Goal: Communication & Community: Answer question/provide support

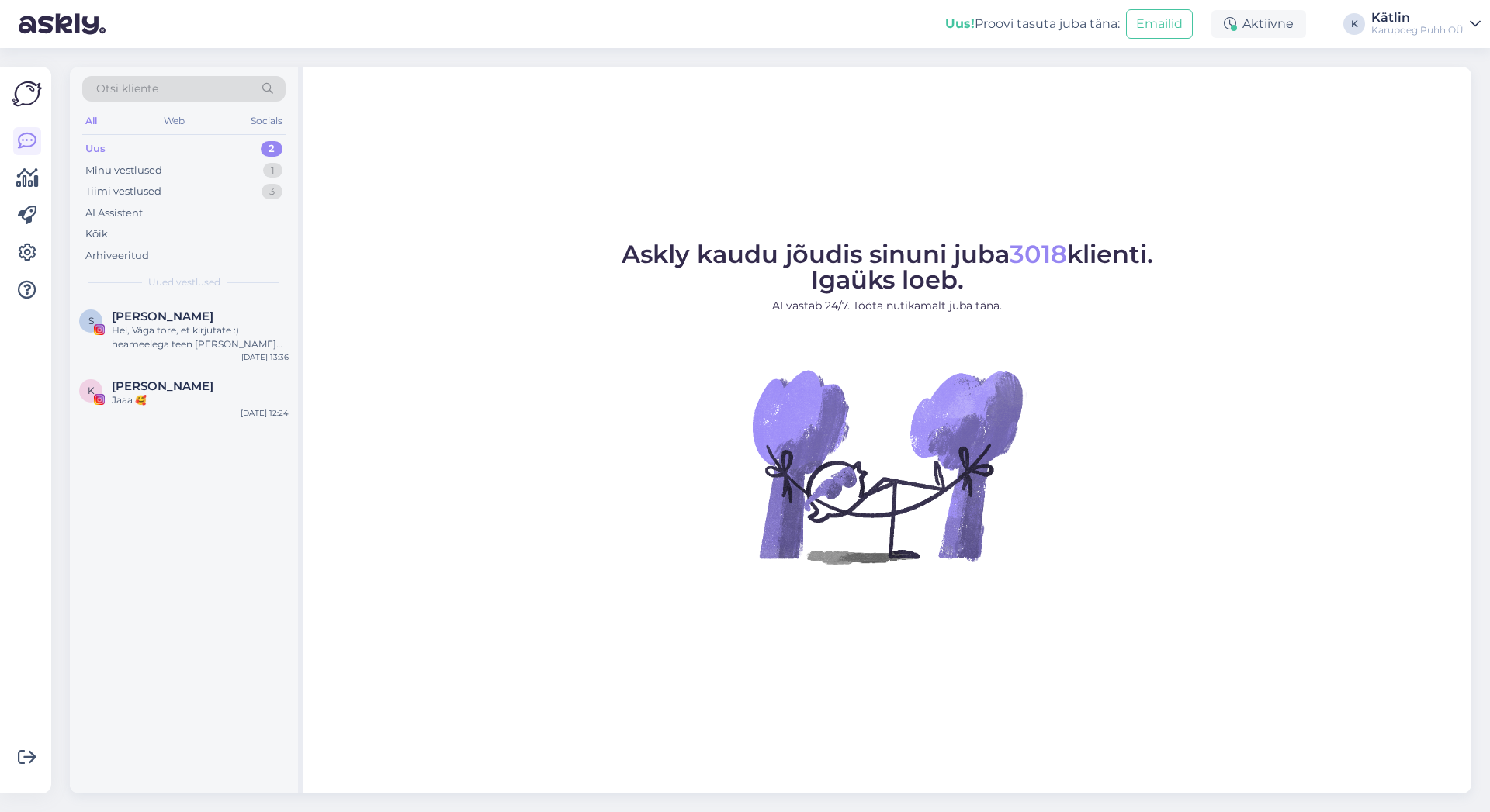
click at [118, 147] on div "Uus 2" at bounding box center [184, 149] width 204 height 22
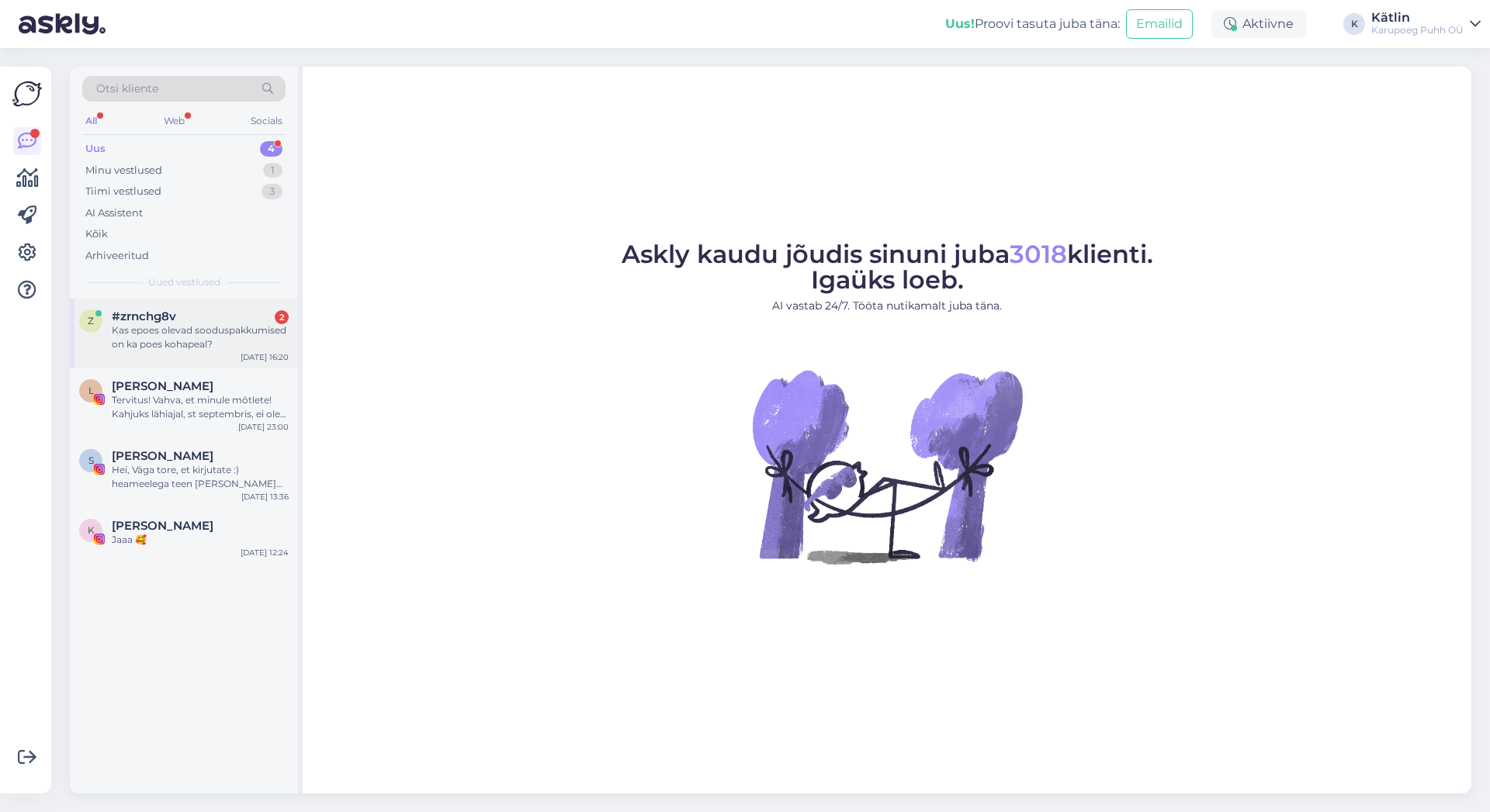
click at [197, 327] on div "Kas epoes olevad sooduspakkumised on ka poes kohapeal?" at bounding box center [200, 337] width 177 height 28
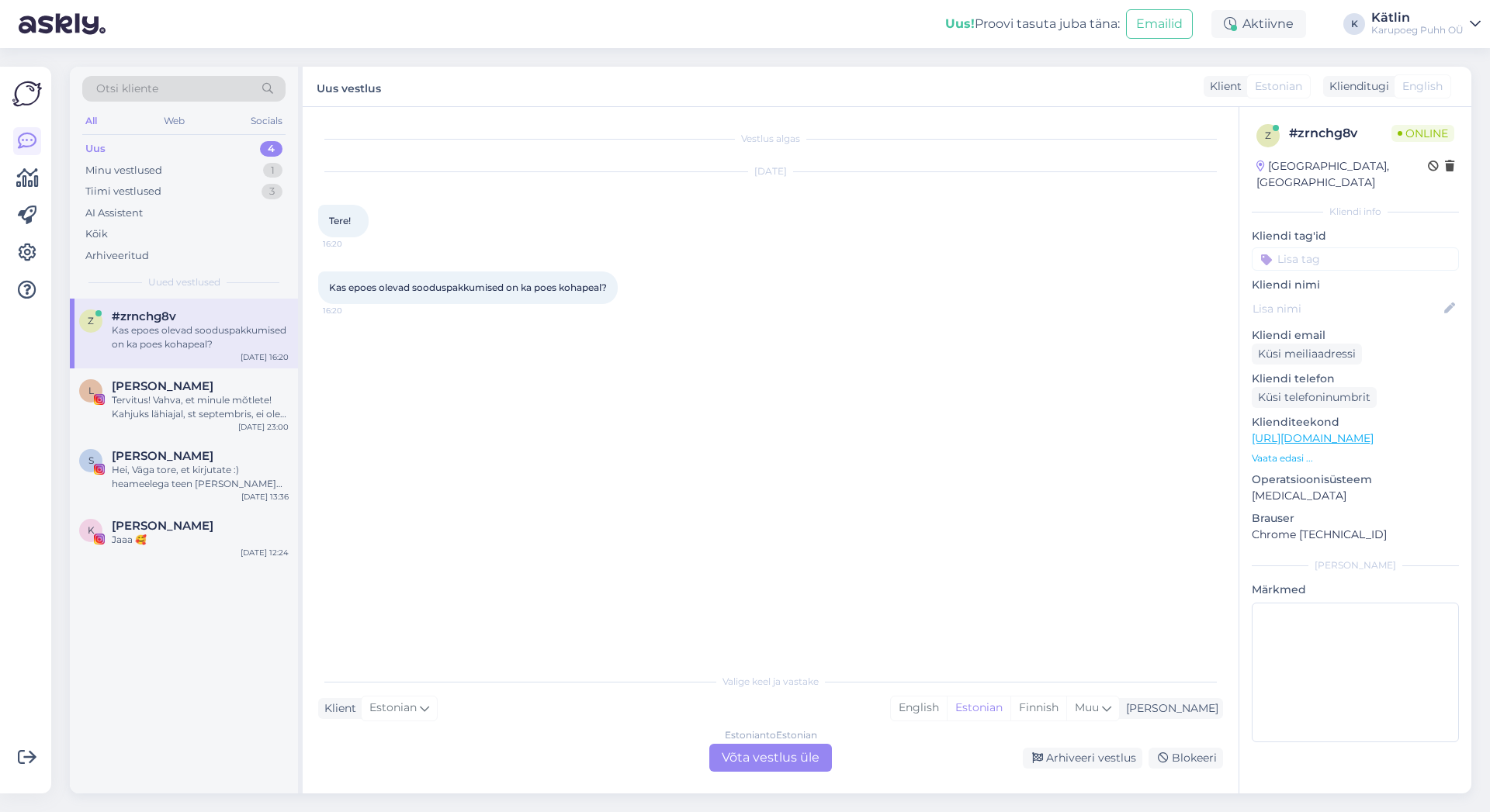
click at [802, 764] on div "Estonian to Estonian Võta vestlus üle" at bounding box center [770, 757] width 123 height 28
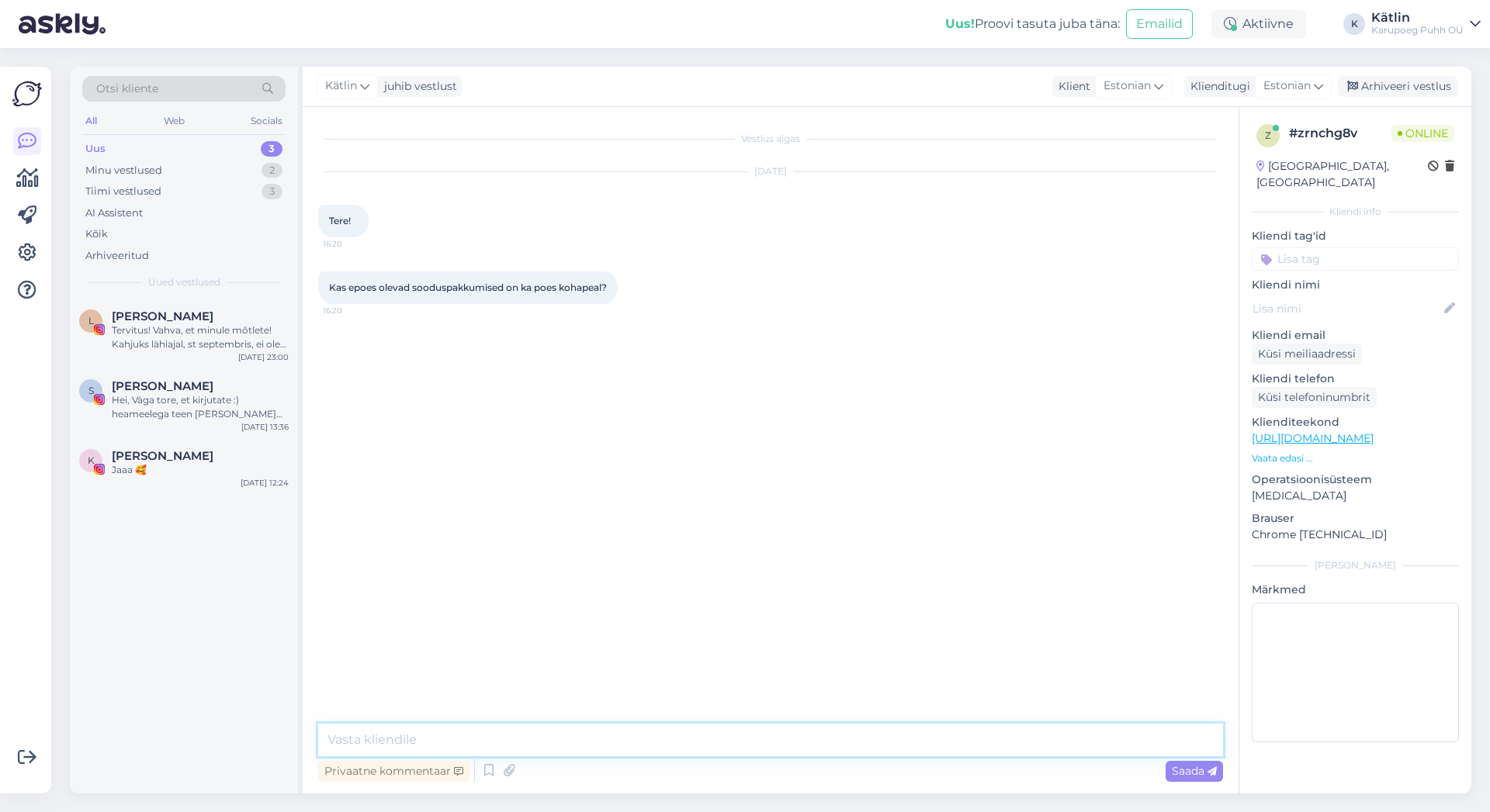
click at [736, 744] on textarea at bounding box center [771, 740] width 905 height 32
type textarea "Tere!"
type textarea "Punased soodushinnad kehtivad ka kauplustes kohapeal"
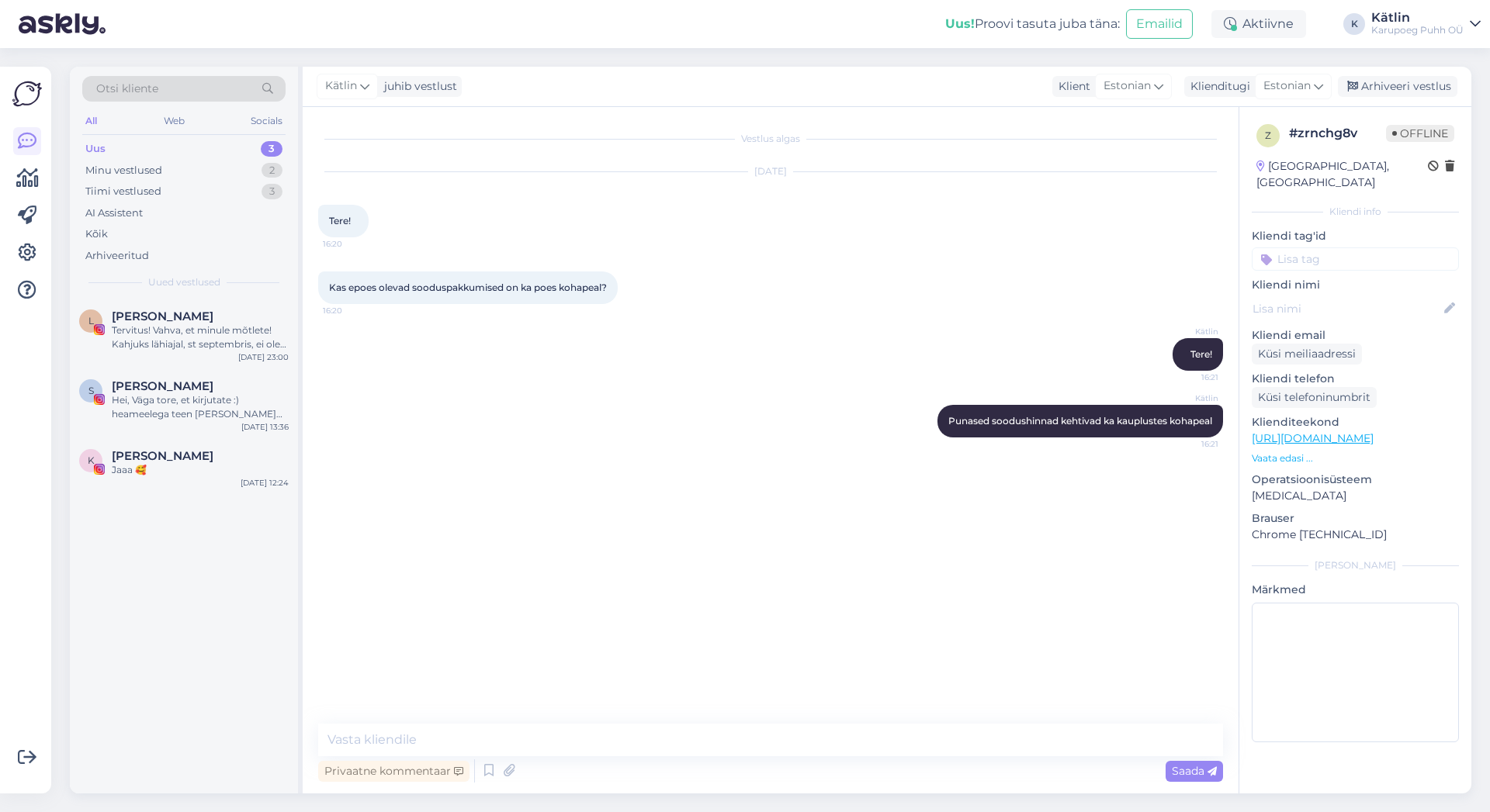
click at [1374, 432] on link "[URL][DOMAIN_NAME]" at bounding box center [1313, 439] width 122 height 14
click at [233, 339] on div "Tervitus! Vahva, et minule mõtlete! Kahjuks lähiajal, st septembris, ei ole koo…" at bounding box center [200, 337] width 177 height 28
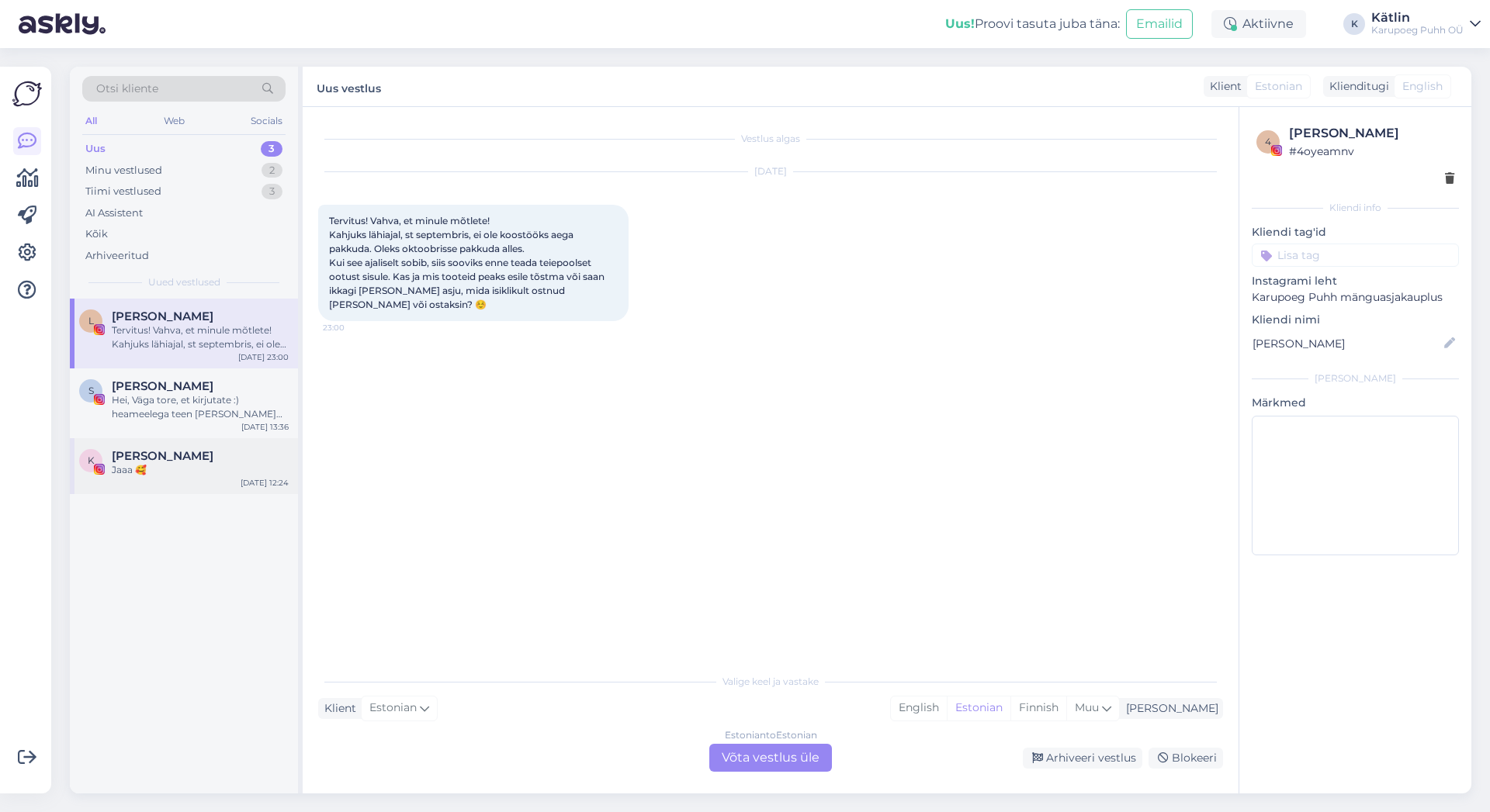
click at [175, 463] on div "Jaaa 🥰" at bounding box center [200, 470] width 177 height 14
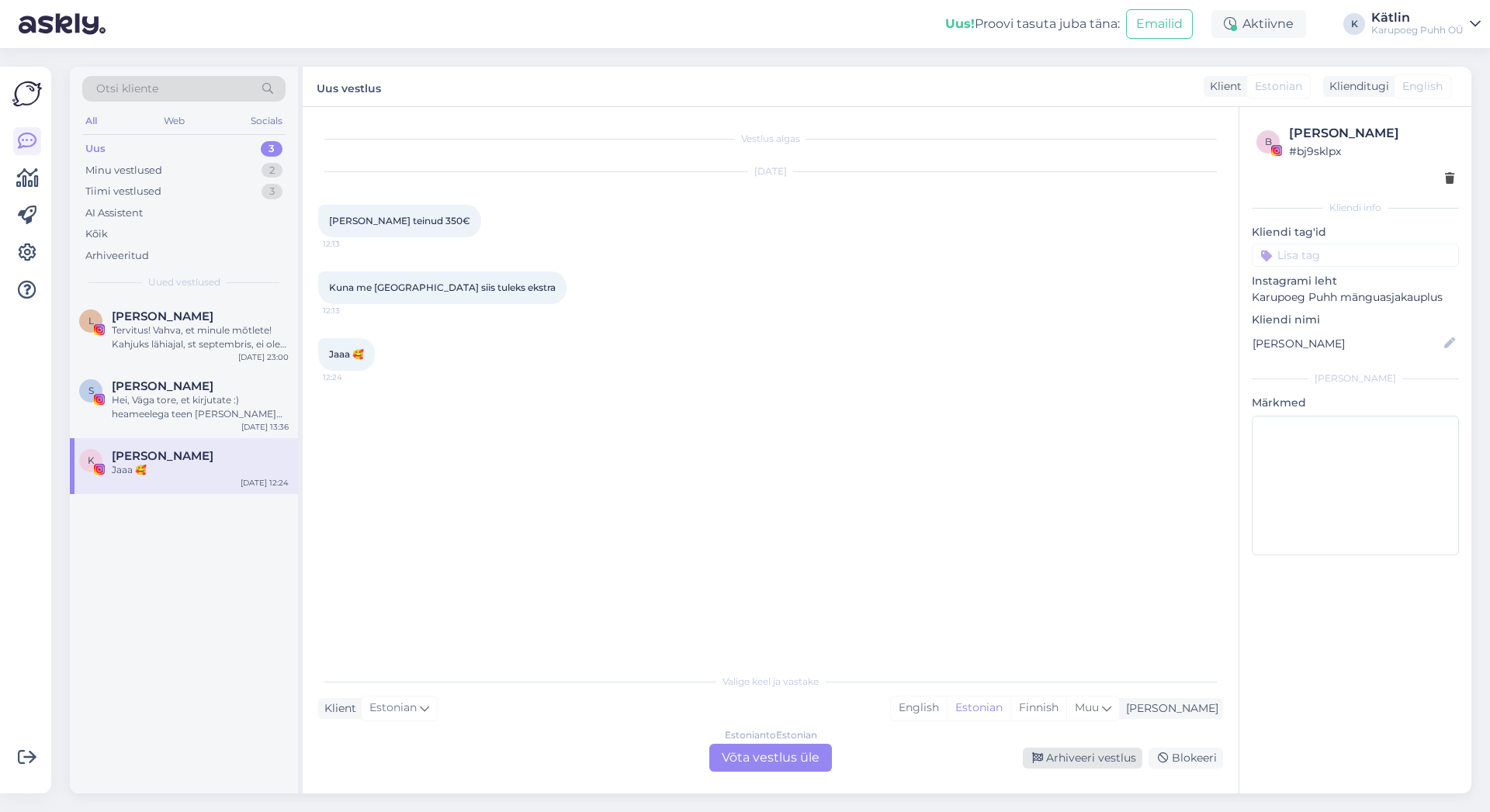
click at [1086, 756] on div "Arhiveeri vestlus" at bounding box center [1082, 758] width 119 height 21
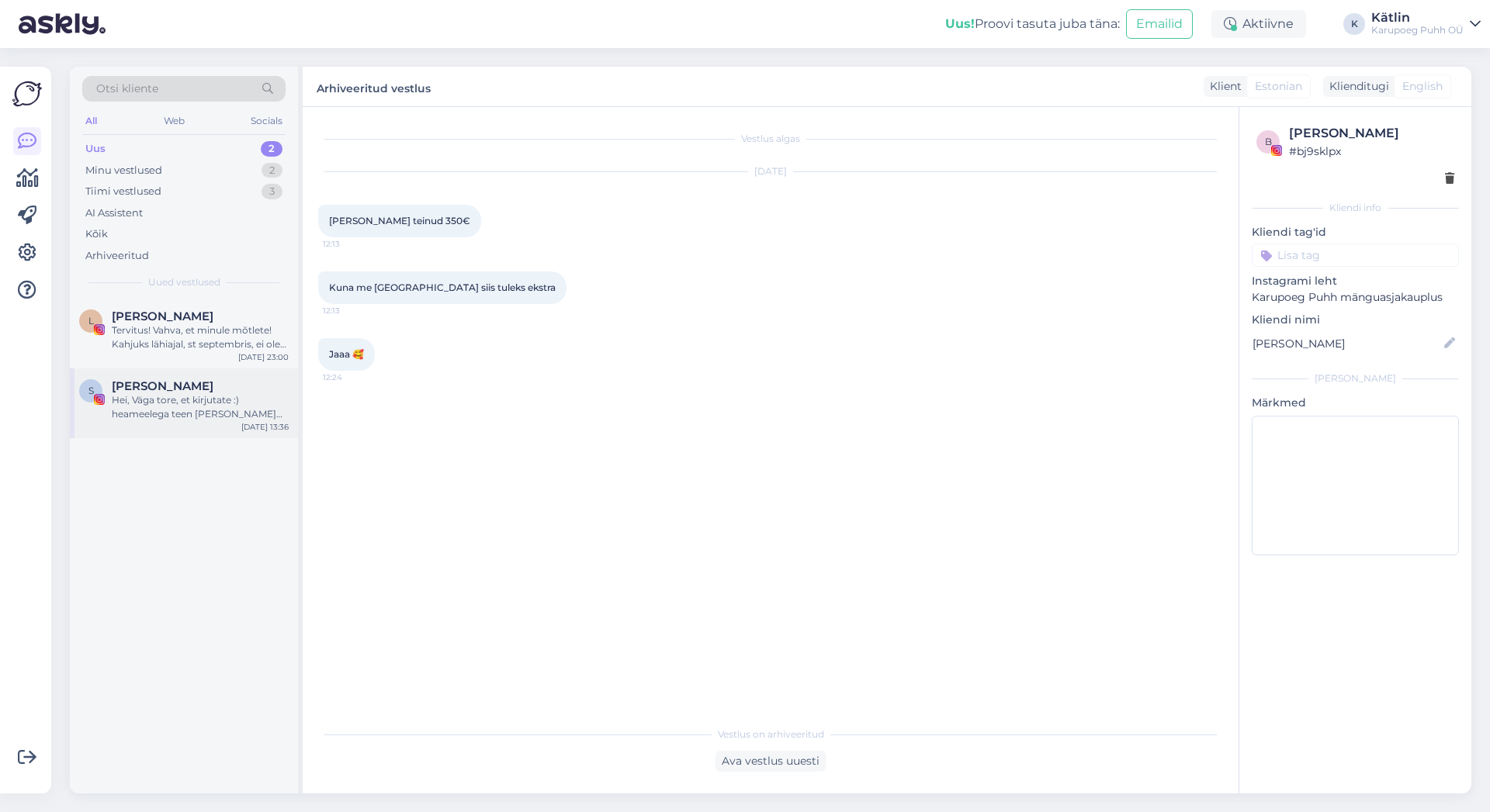
click at [178, 406] on div "Hei, Väga tore, et kirjutate :) heameelega teen [PERSON_NAME] koostööd. Hetkel …" at bounding box center [200, 406] width 177 height 28
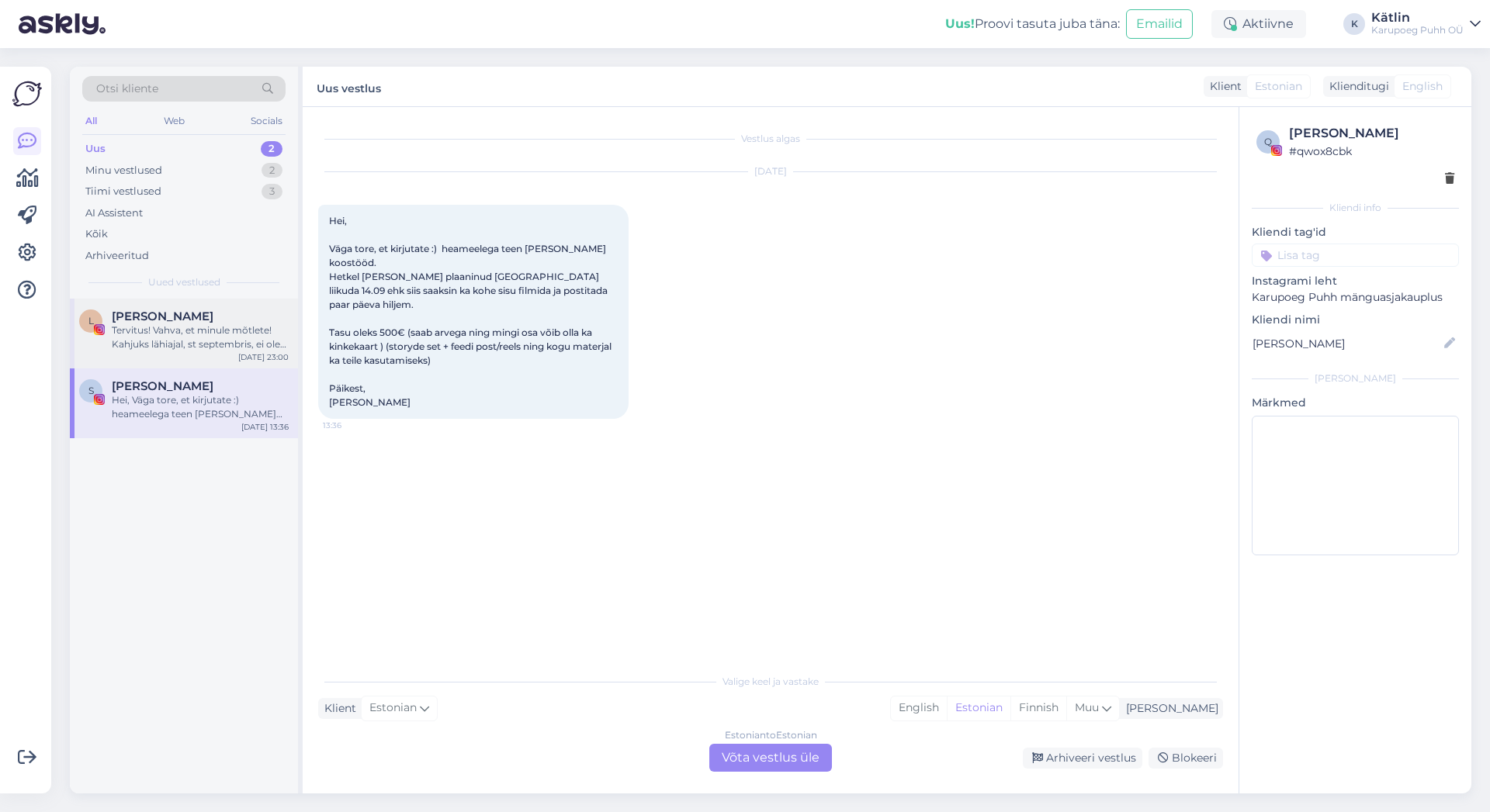
click at [218, 334] on div "Tervitus! Vahva, et minule mõtlete! Kahjuks lähiajal, st septembris, ei ole koo…" at bounding box center [200, 337] width 177 height 28
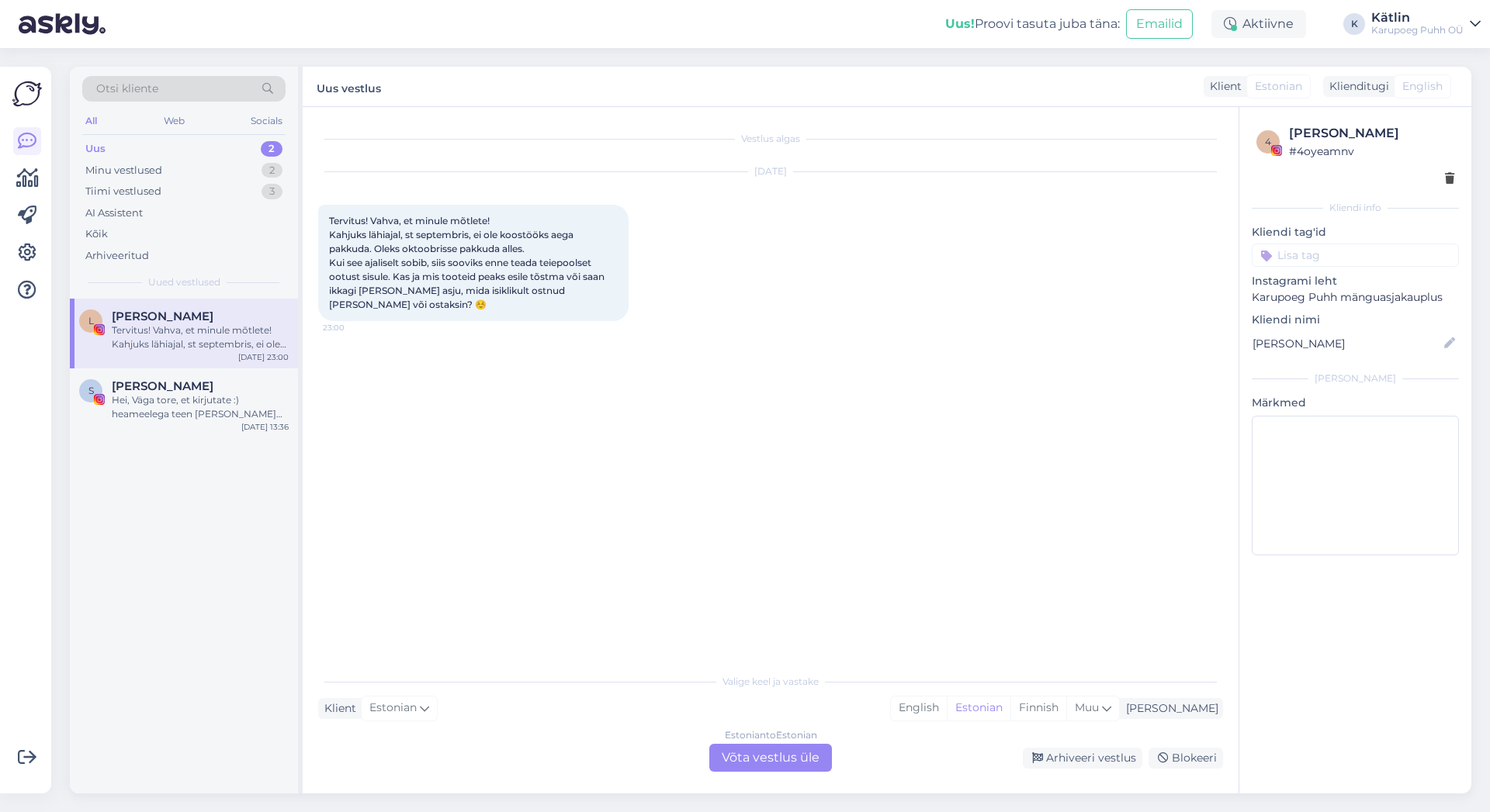
click at [218, 334] on div "Tervitus! Vahva, et minule mõtlete! Kahjuks lähiajal, st septembris, ei ole koo…" at bounding box center [200, 337] width 177 height 28
click at [104, 147] on div "Uus" at bounding box center [95, 148] width 20 height 15
click at [112, 175] on div "Minu vestlused" at bounding box center [124, 170] width 77 height 15
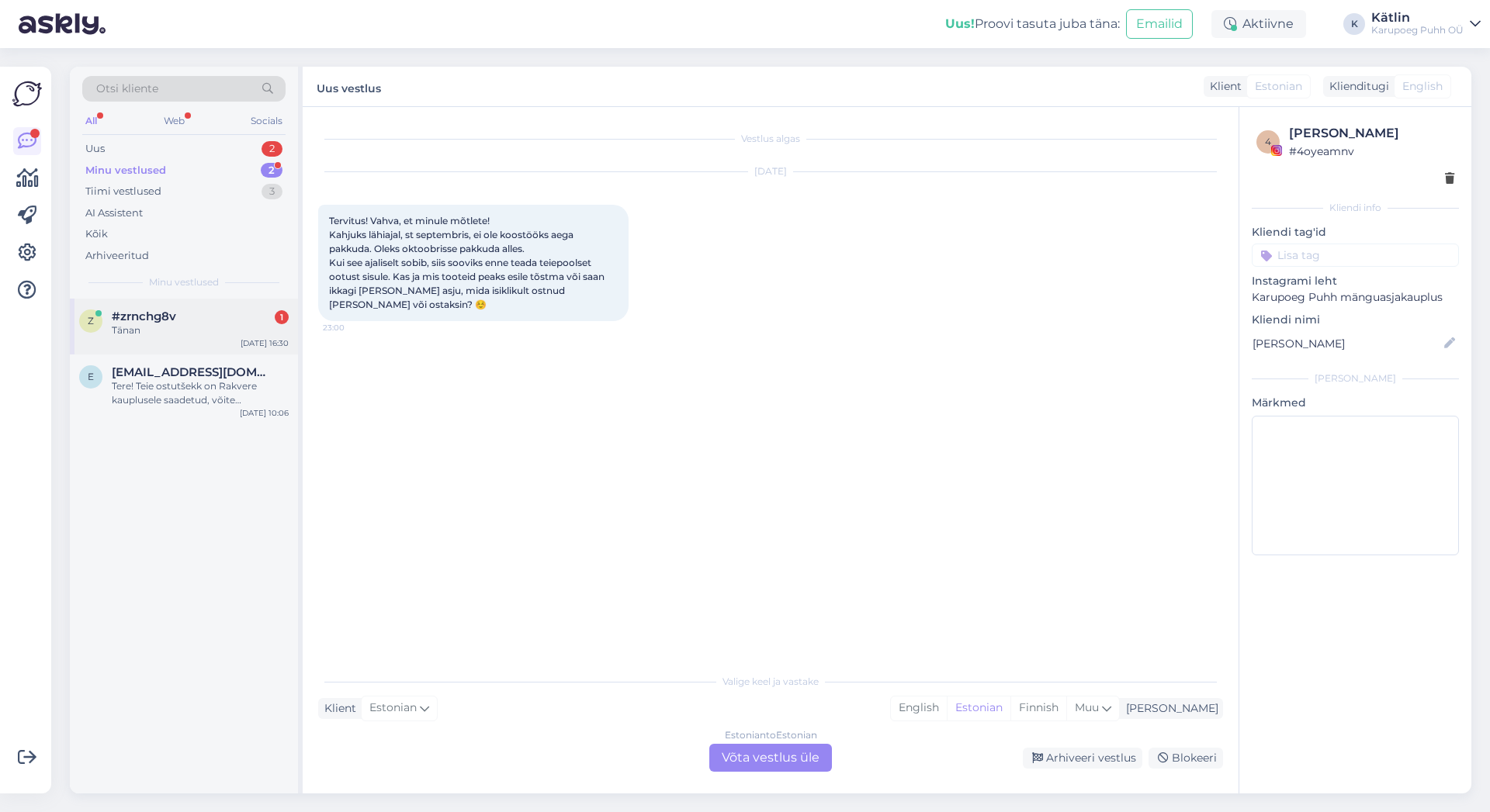
click at [153, 319] on span "#zrnchg8v" at bounding box center [145, 317] width 65 height 14
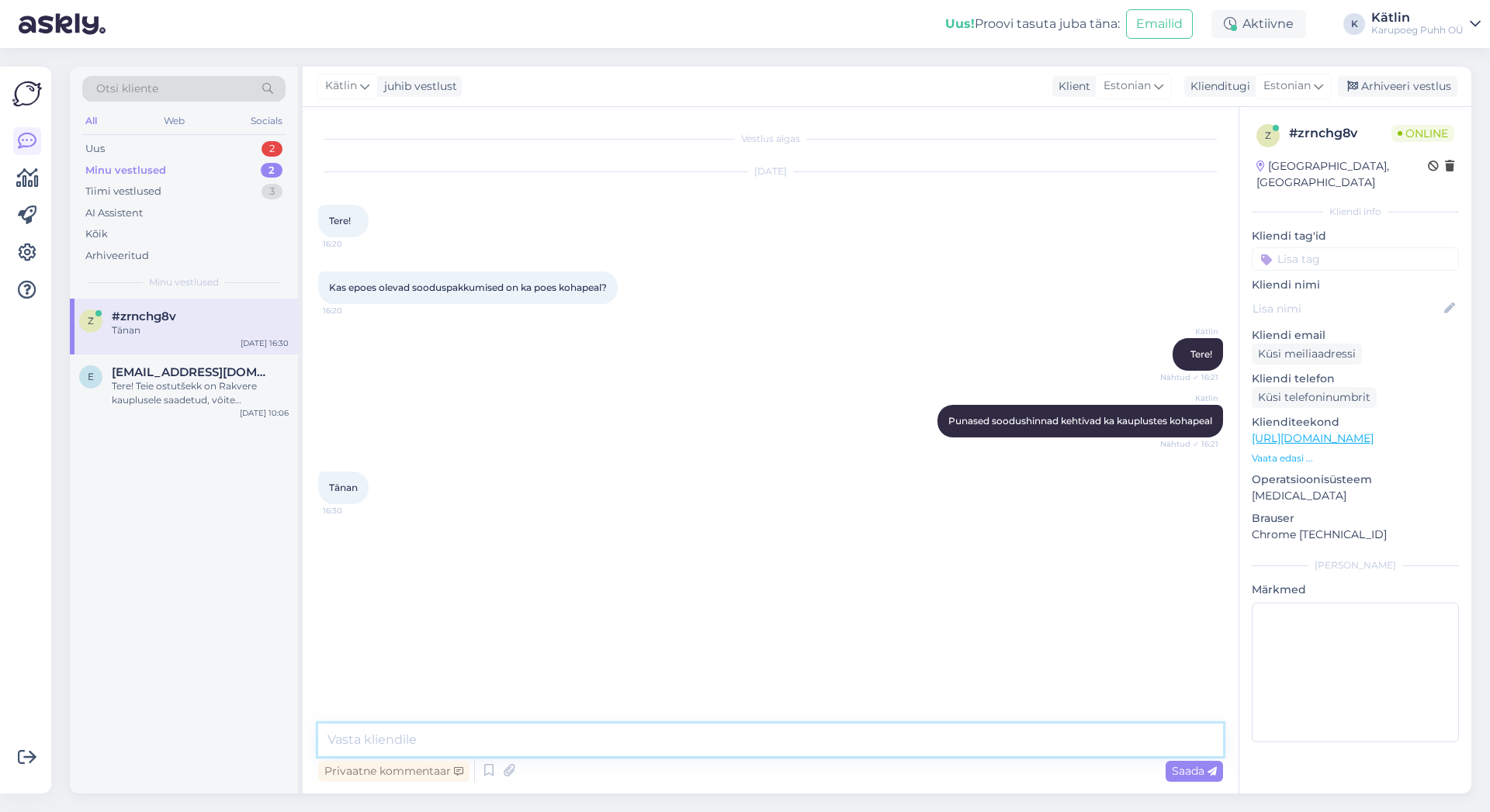
click at [457, 737] on textarea at bounding box center [771, 740] width 905 height 32
type textarea "Palun :)"
click at [1402, 88] on div "Arhiveeri vestlus" at bounding box center [1398, 86] width 119 height 21
